Goal: Find specific page/section: Find specific page/section

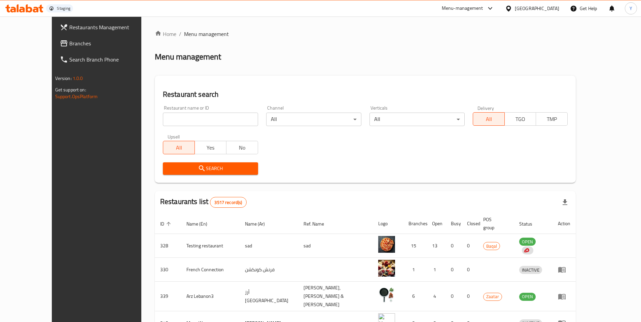
click at [163, 121] on input "search" at bounding box center [210, 119] width 95 height 13
paste input "635114"
type input "635114"
click button "Search" at bounding box center [210, 169] width 95 height 12
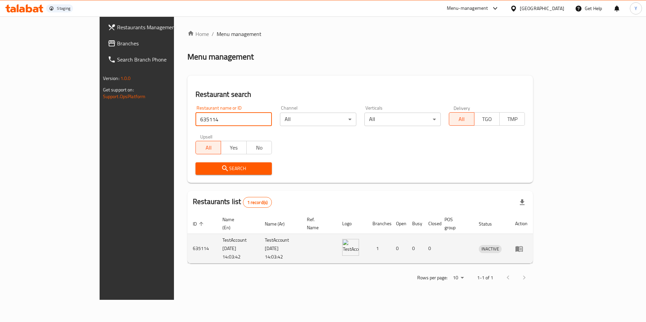
click at [523, 245] on icon "enhanced table" at bounding box center [519, 249] width 8 height 8
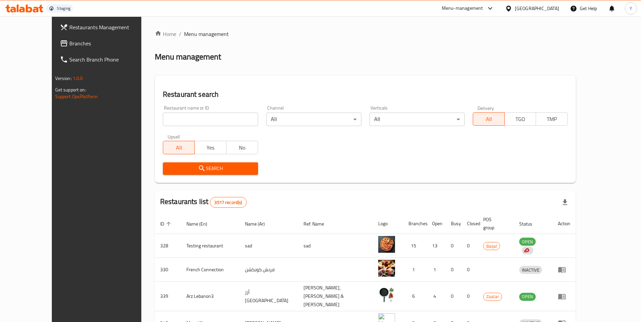
click at [159, 117] on div "Restaurant name or ID Restaurant name or ID" at bounding box center [210, 116] width 103 height 29
click at [163, 117] on input "search" at bounding box center [210, 119] width 95 height 13
paste input "635114"
type input "635114"
click button "Search" at bounding box center [210, 169] width 95 height 12
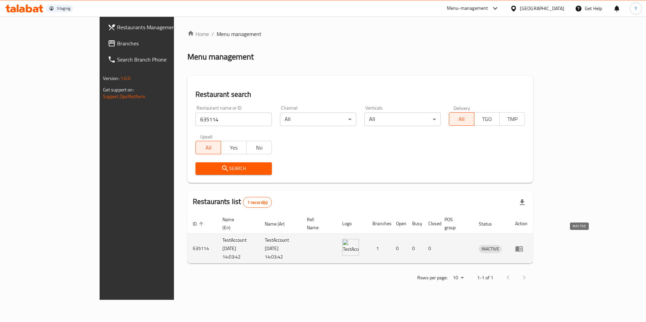
click at [502, 245] on span "INACTIVE" at bounding box center [490, 249] width 23 height 8
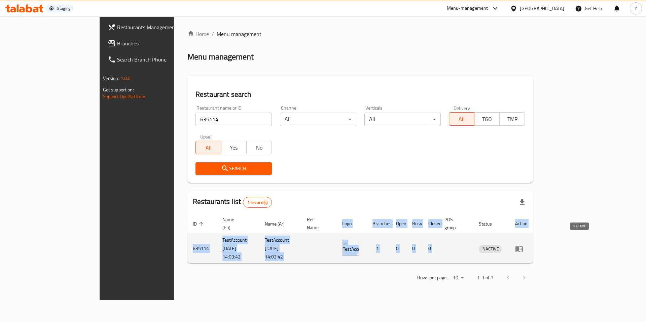
click at [502, 245] on span "INACTIVE" at bounding box center [490, 249] width 23 height 8
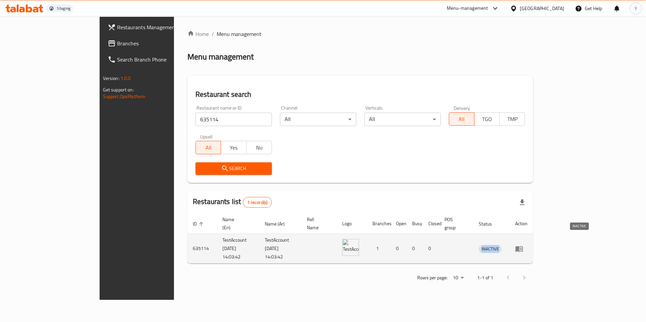
click at [502, 245] on span "INACTIVE" at bounding box center [490, 249] width 23 height 8
click at [474, 235] on td "enhanced table" at bounding box center [456, 249] width 35 height 30
click at [522, 248] on icon "enhanced table" at bounding box center [520, 249] width 2 height 3
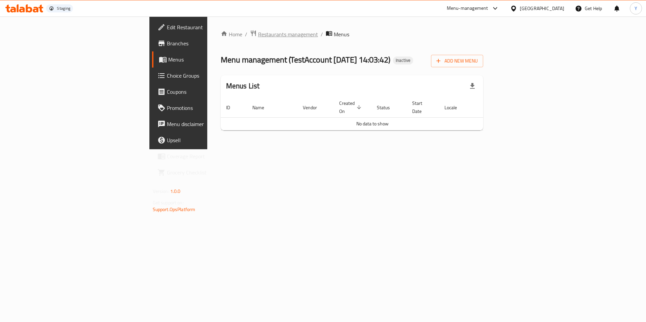
click at [258, 37] on span "Restaurants management" at bounding box center [288, 34] width 60 height 8
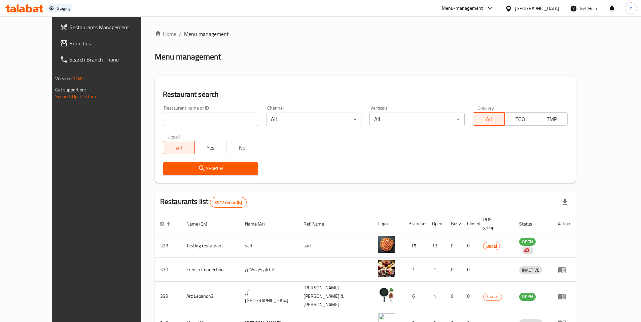
click at [175, 123] on input "search" at bounding box center [210, 119] width 95 height 13
paste input "635114"
type input "635114"
click button "Search" at bounding box center [210, 169] width 95 height 12
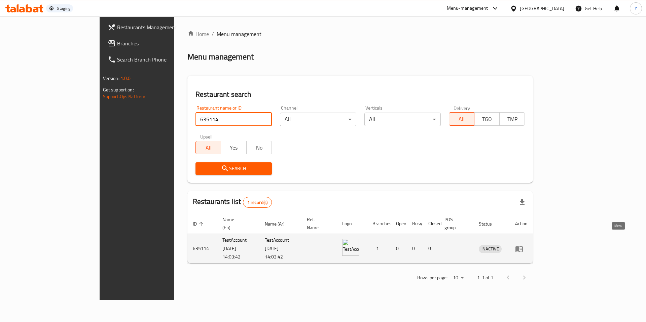
click at [523, 246] on icon "enhanced table" at bounding box center [518, 249] width 7 height 6
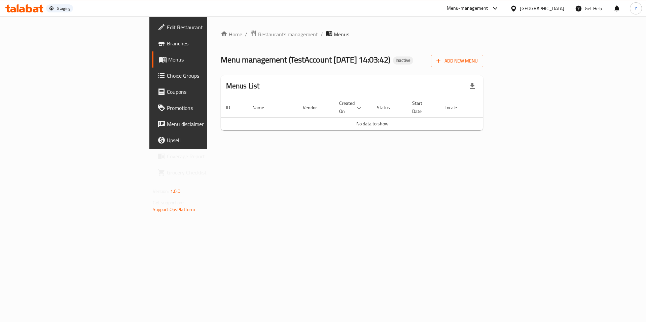
click at [167, 41] on span "Branches" at bounding box center [209, 43] width 85 height 8
